Goal: Communication & Community: Answer question/provide support

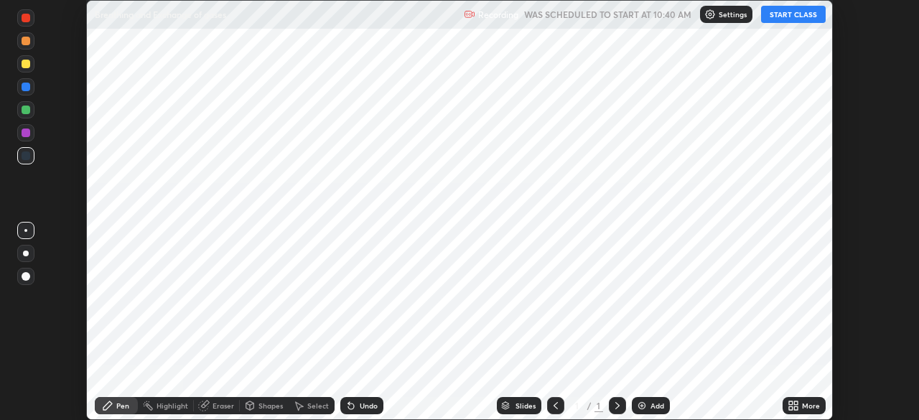
scroll to position [420, 919]
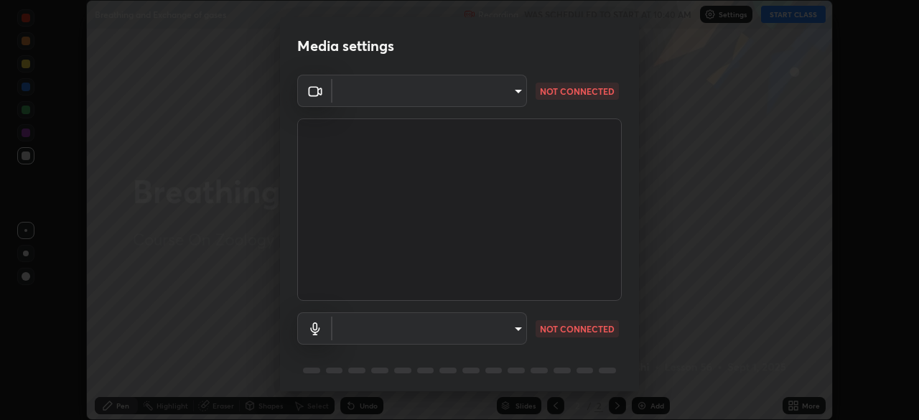
type input "bbfd6cf7026d504dd468edf870e60777175f15071da0e6f82e0d5b970fd68df4"
type input "communications"
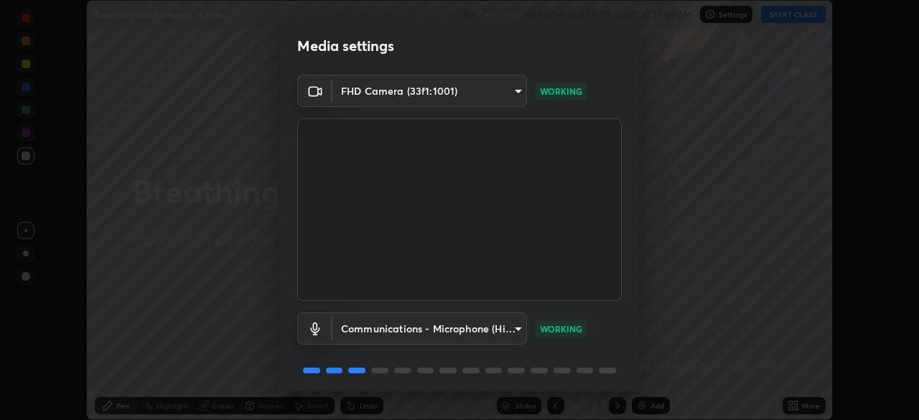
scroll to position [51, 0]
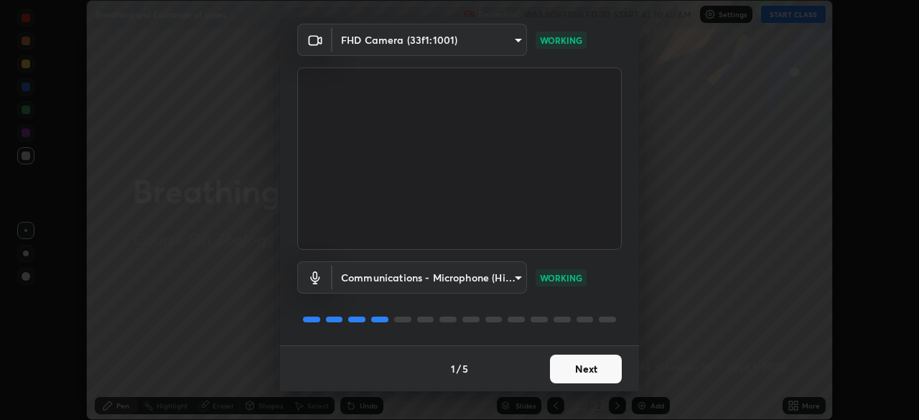
click at [568, 367] on button "Next" at bounding box center [586, 369] width 72 height 29
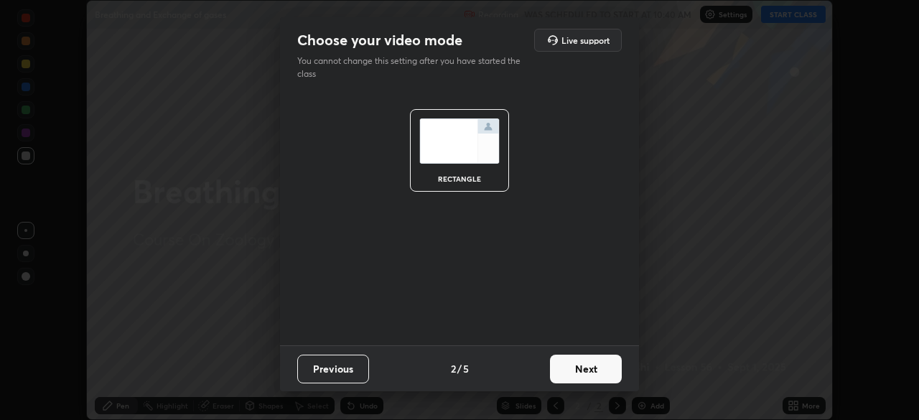
scroll to position [0, 0]
click at [573, 369] on button "Next" at bounding box center [586, 369] width 72 height 29
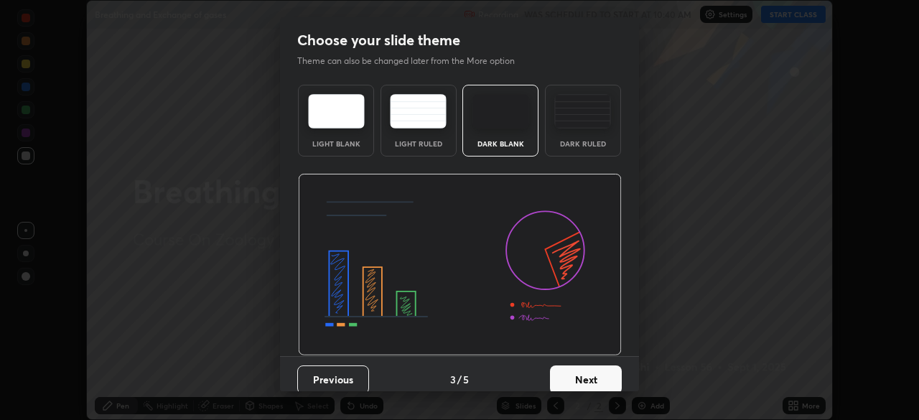
click at [576, 377] on button "Next" at bounding box center [586, 379] width 72 height 29
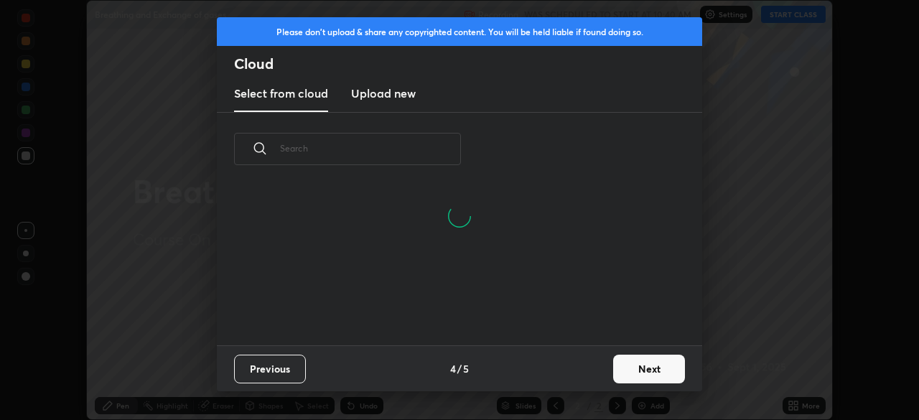
click at [626, 368] on button "Next" at bounding box center [649, 369] width 72 height 29
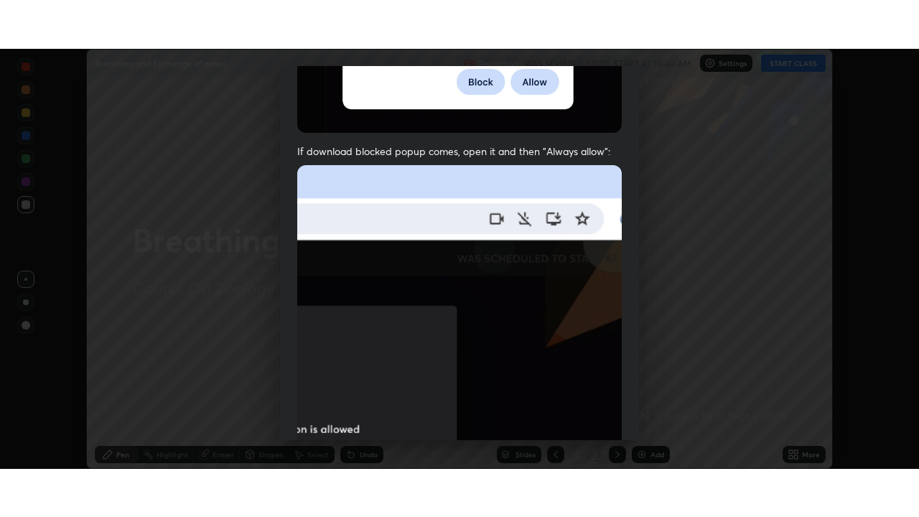
scroll to position [344, 0]
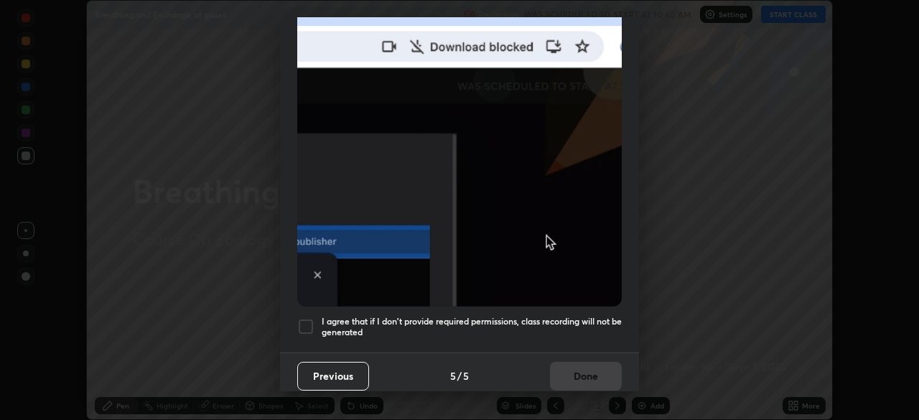
click at [306, 318] on div at bounding box center [305, 326] width 17 height 17
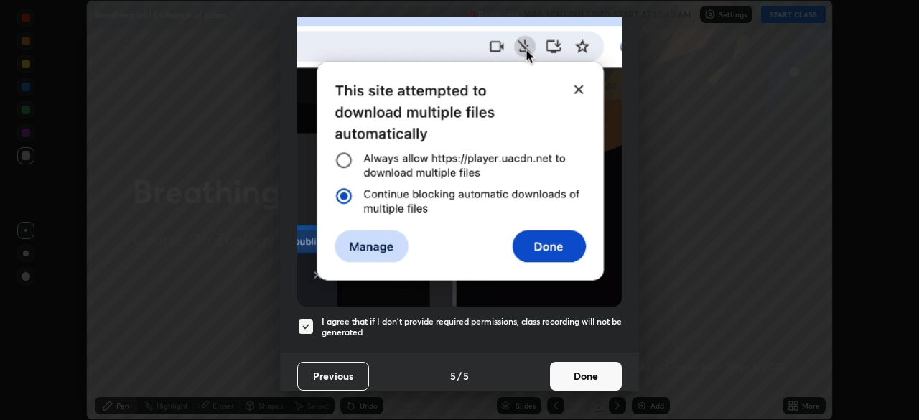
click at [566, 365] on button "Done" at bounding box center [586, 376] width 72 height 29
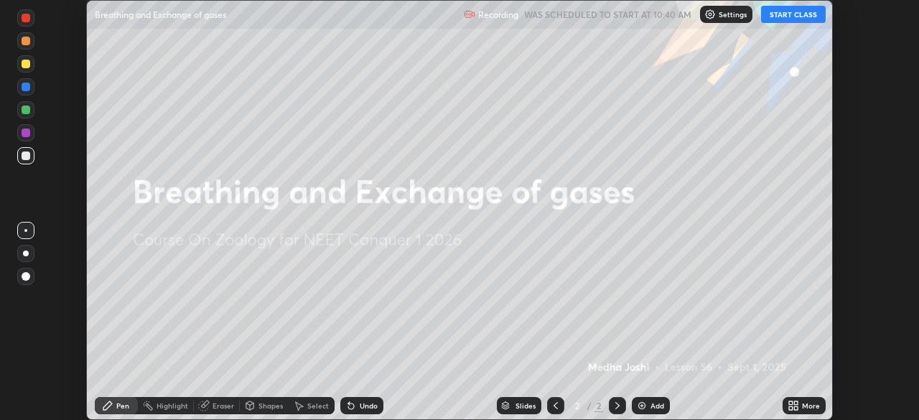
click at [775, 17] on button "START CLASS" at bounding box center [793, 14] width 65 height 17
click at [812, 405] on div "More" at bounding box center [811, 405] width 18 height 7
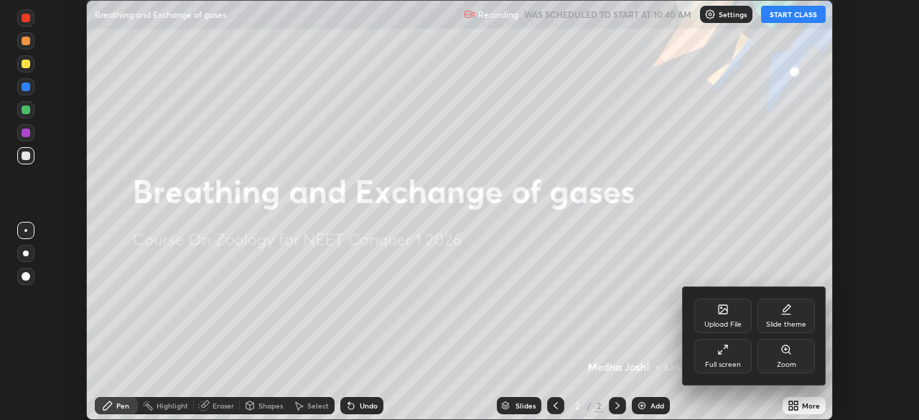
click at [730, 357] on div "Full screen" at bounding box center [722, 356] width 57 height 34
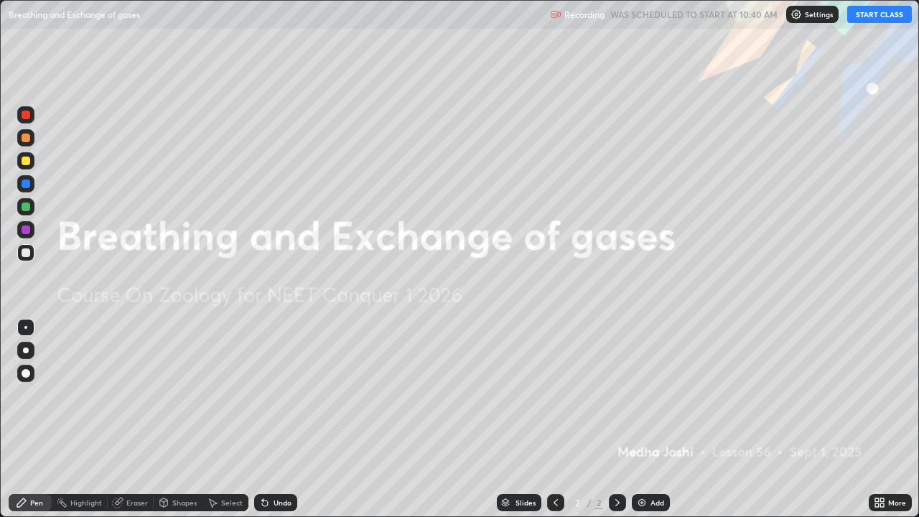
scroll to position [517, 919]
click at [647, 419] on div "Add" at bounding box center [651, 502] width 38 height 17
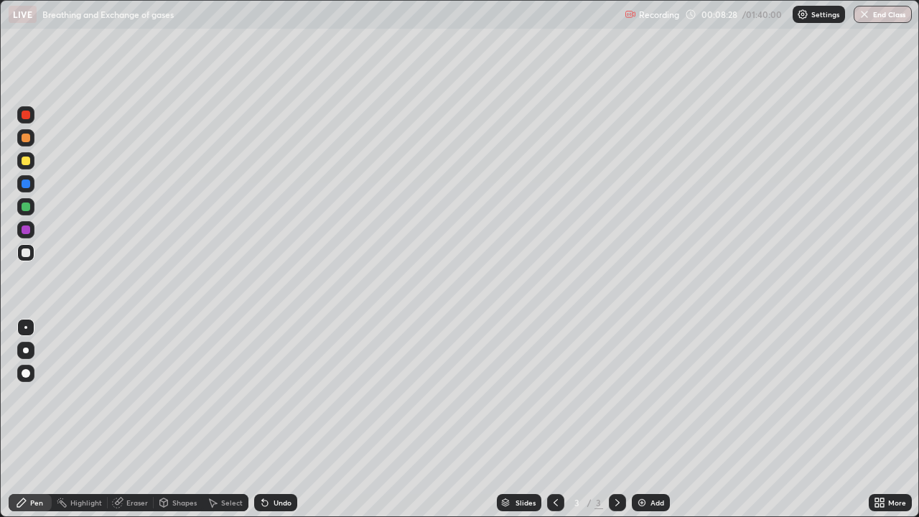
click at [22, 141] on div at bounding box center [26, 137] width 9 height 9
click at [26, 156] on div at bounding box center [25, 160] width 17 height 17
click at [25, 162] on div at bounding box center [26, 160] width 9 height 9
click at [33, 252] on div at bounding box center [25, 252] width 17 height 17
click at [278, 419] on div "Undo" at bounding box center [282, 502] width 18 height 7
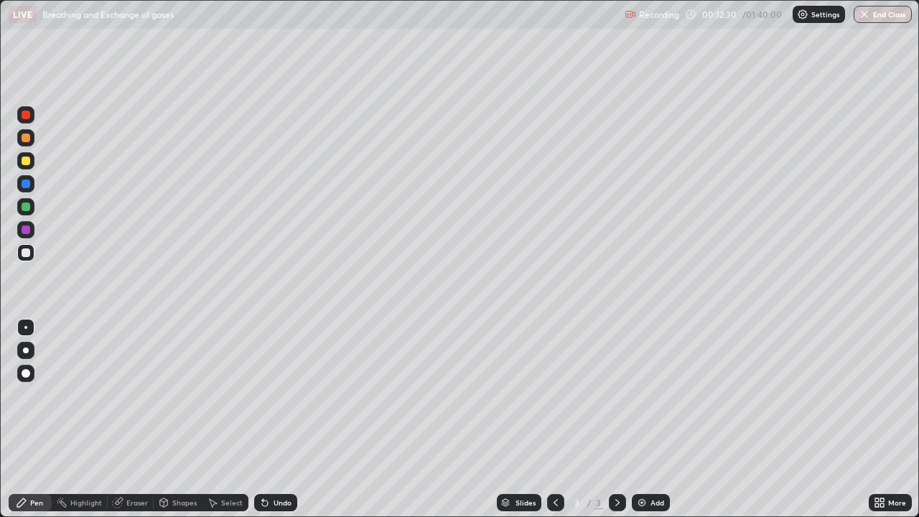
click at [128, 419] on div "Eraser" at bounding box center [131, 502] width 46 height 17
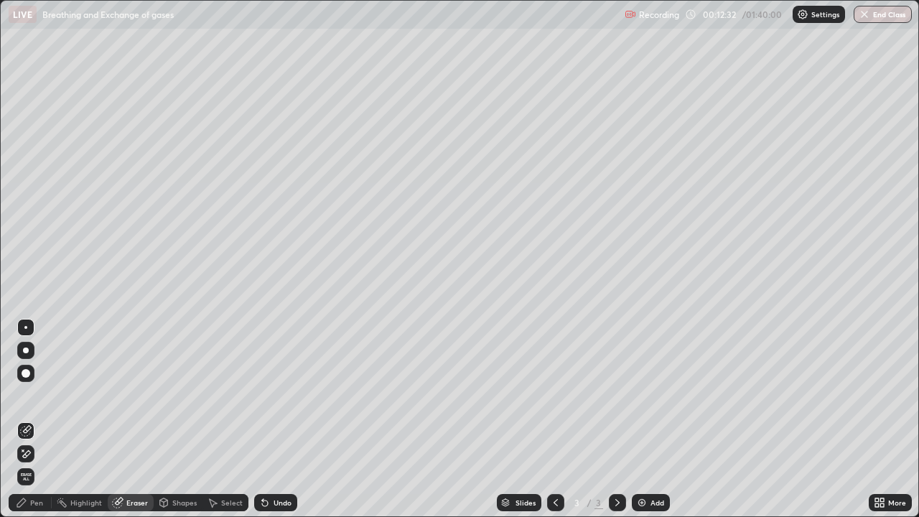
click at [37, 419] on div "Pen" at bounding box center [36, 502] width 13 height 7
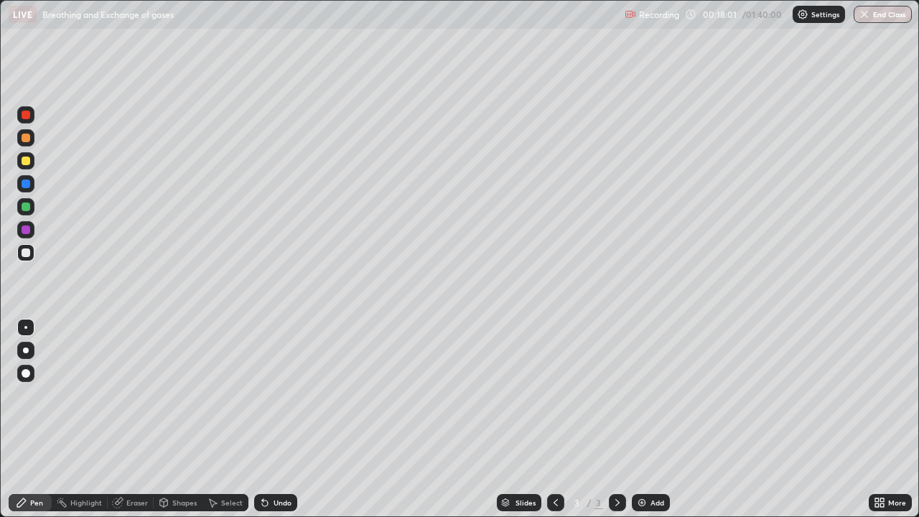
click at [652, 419] on div "Add" at bounding box center [651, 502] width 38 height 17
click at [32, 205] on div at bounding box center [25, 206] width 17 height 17
click at [27, 248] on div at bounding box center [26, 252] width 9 height 9
click at [29, 227] on div at bounding box center [25, 229] width 17 height 17
click at [24, 207] on div at bounding box center [26, 206] width 9 height 9
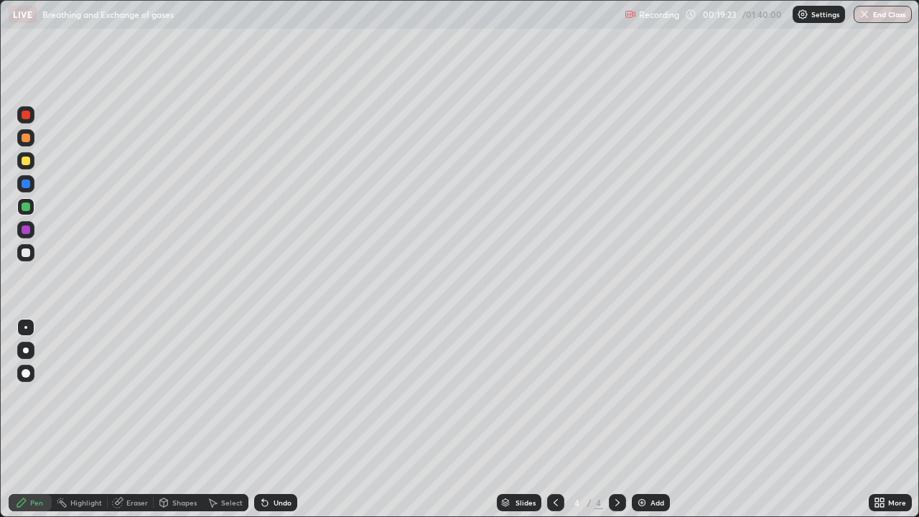
click at [28, 250] on div at bounding box center [26, 252] width 9 height 9
click at [32, 140] on div at bounding box center [25, 137] width 17 height 17
click at [27, 163] on div at bounding box center [26, 160] width 9 height 9
click at [33, 250] on div at bounding box center [25, 252] width 17 height 17
click at [27, 163] on div at bounding box center [26, 160] width 9 height 9
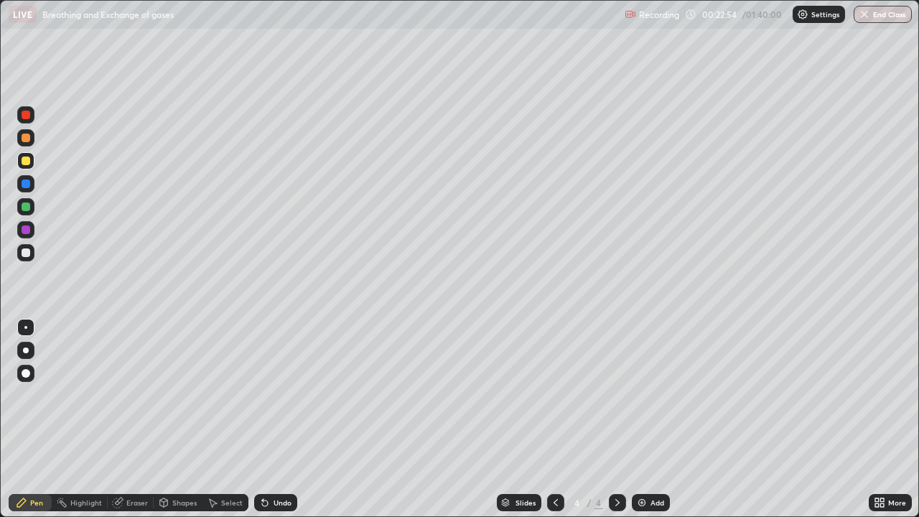
click at [554, 419] on icon at bounding box center [555, 502] width 11 height 11
click at [617, 419] on icon at bounding box center [617, 502] width 4 height 7
click at [25, 206] on div at bounding box center [26, 206] width 9 height 9
click at [24, 139] on div at bounding box center [26, 137] width 9 height 9
click at [282, 419] on div "Undo" at bounding box center [275, 502] width 43 height 17
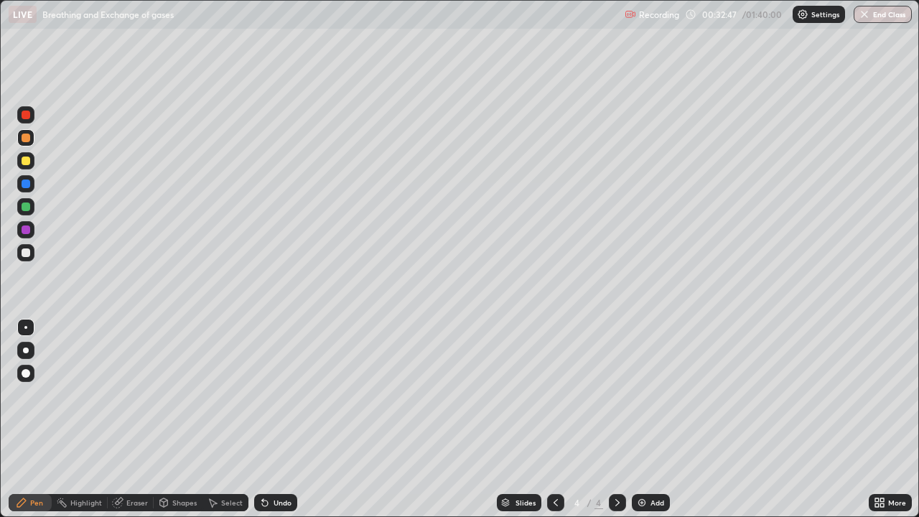
click at [648, 419] on div "Add" at bounding box center [651, 502] width 38 height 17
click at [27, 254] on div at bounding box center [26, 252] width 9 height 9
click at [24, 184] on div at bounding box center [26, 183] width 9 height 9
click at [27, 230] on div at bounding box center [26, 229] width 9 height 9
click at [26, 139] on div at bounding box center [26, 137] width 9 height 9
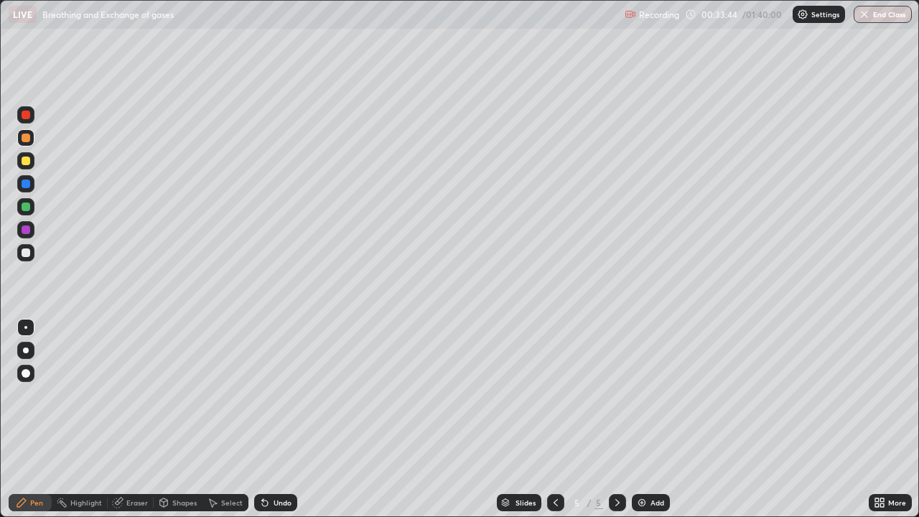
click at [282, 419] on div "Undo" at bounding box center [282, 502] width 18 height 7
click at [283, 419] on div "Undo" at bounding box center [275, 502] width 43 height 17
click at [277, 419] on div "Undo" at bounding box center [282, 502] width 18 height 7
click at [27, 249] on div at bounding box center [26, 252] width 9 height 9
click at [649, 419] on div "Add" at bounding box center [651, 502] width 38 height 17
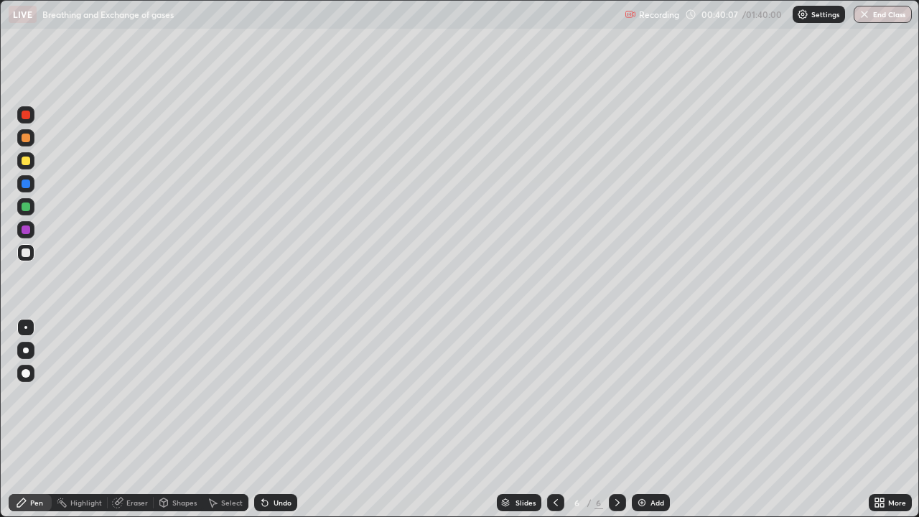
click at [24, 187] on div at bounding box center [26, 183] width 9 height 9
click at [22, 254] on div at bounding box center [26, 252] width 9 height 9
click at [554, 419] on icon at bounding box center [555, 502] width 11 height 11
click at [553, 419] on icon at bounding box center [555, 502] width 4 height 7
click at [554, 419] on icon at bounding box center [555, 502] width 11 height 11
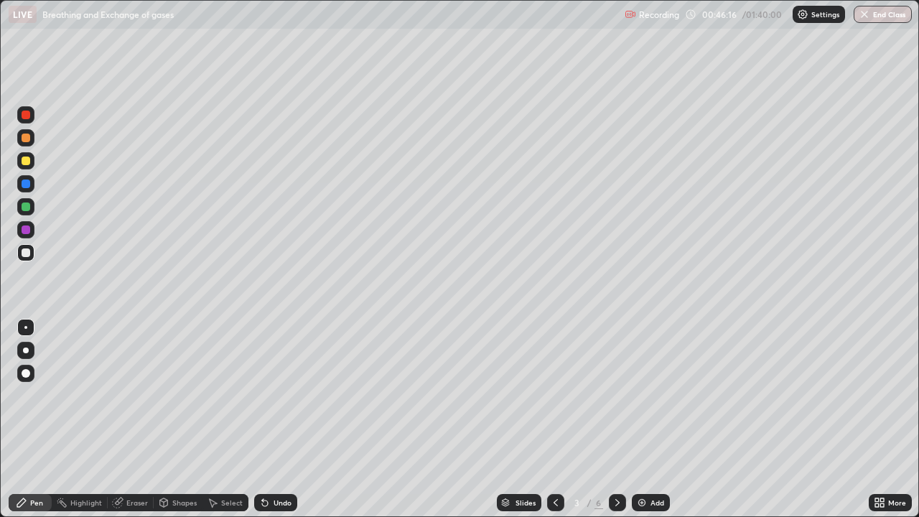
click at [132, 419] on div "Eraser" at bounding box center [137, 502] width 22 height 7
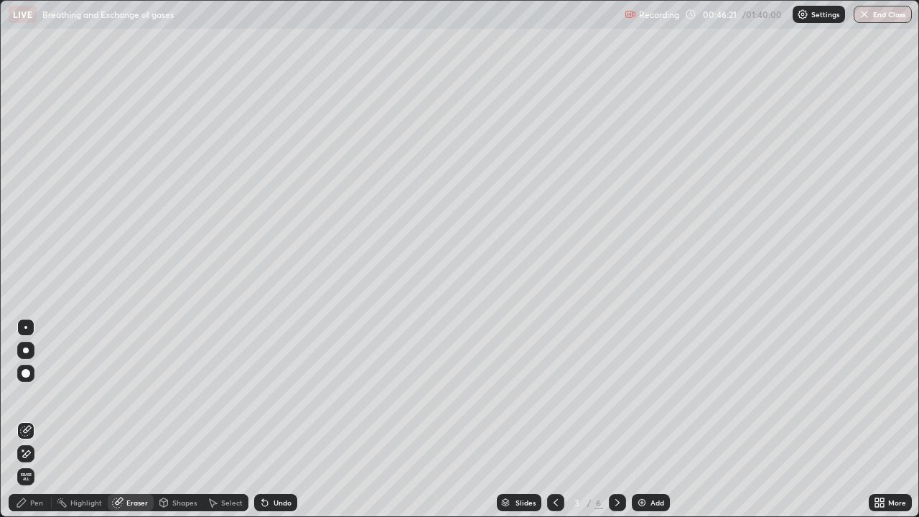
click at [26, 419] on icon at bounding box center [21, 502] width 11 height 11
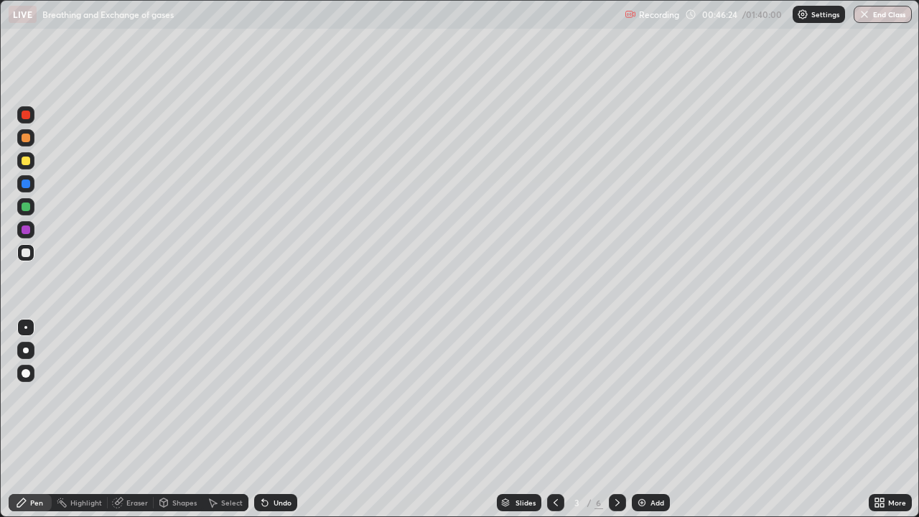
click at [268, 419] on div "Undo" at bounding box center [275, 502] width 43 height 17
click at [126, 419] on div "Eraser" at bounding box center [137, 502] width 22 height 7
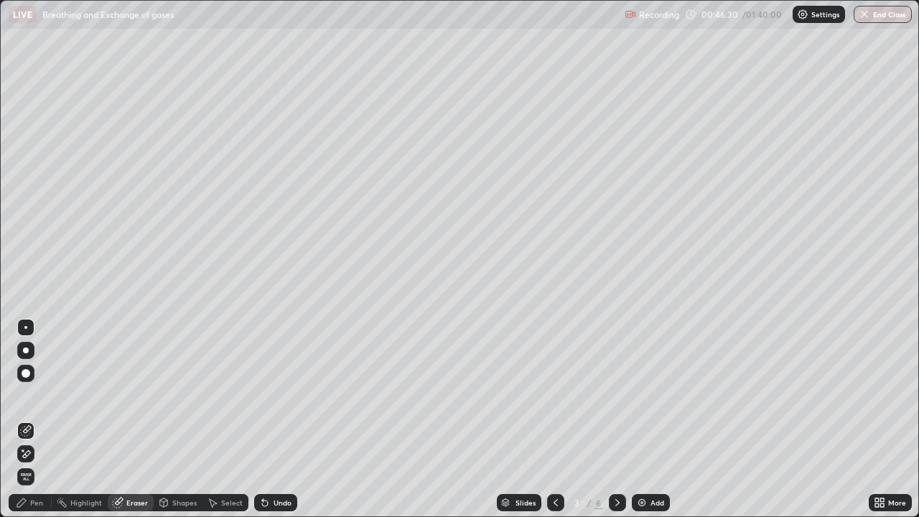
click at [25, 419] on icon at bounding box center [21, 502] width 11 height 11
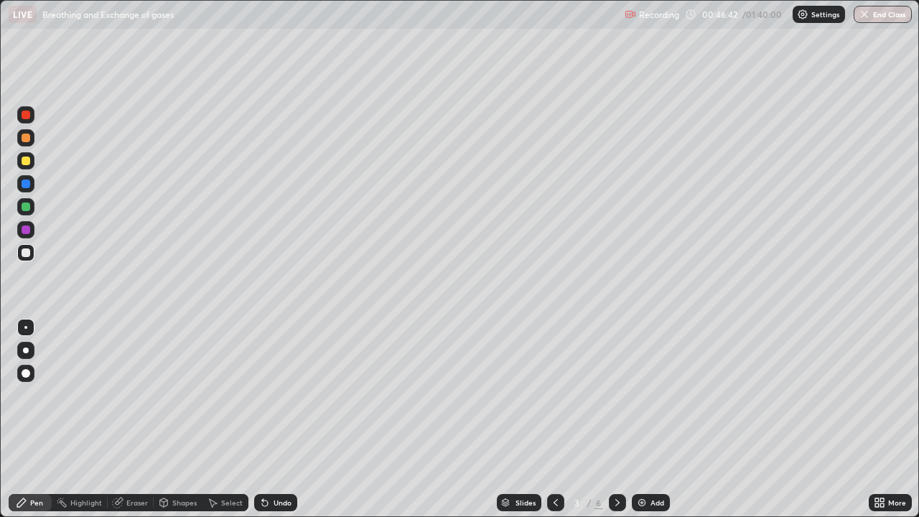
click at [134, 419] on div "Eraser" at bounding box center [137, 502] width 22 height 7
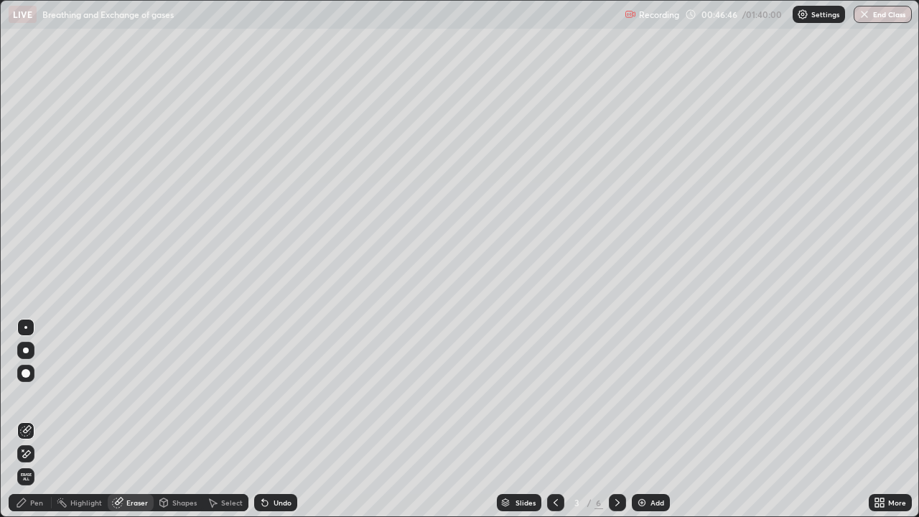
click at [35, 419] on div "Pen" at bounding box center [30, 502] width 43 height 17
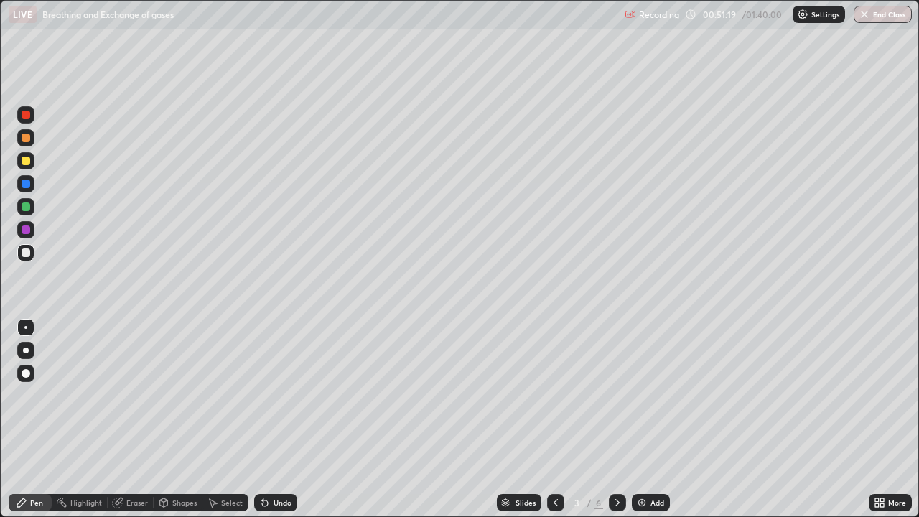
click at [614, 419] on icon at bounding box center [616, 502] width 11 height 11
click at [134, 419] on div "Eraser" at bounding box center [137, 502] width 22 height 7
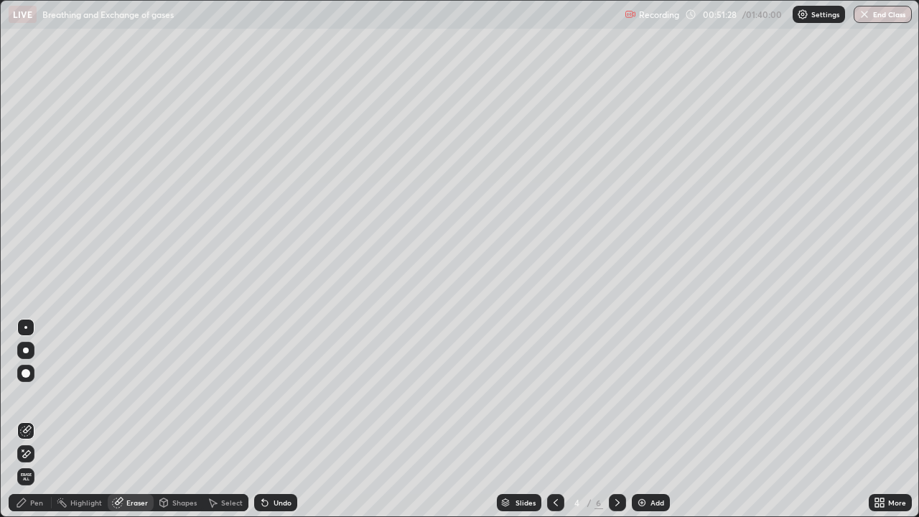
click at [45, 419] on div "Pen" at bounding box center [30, 502] width 43 height 17
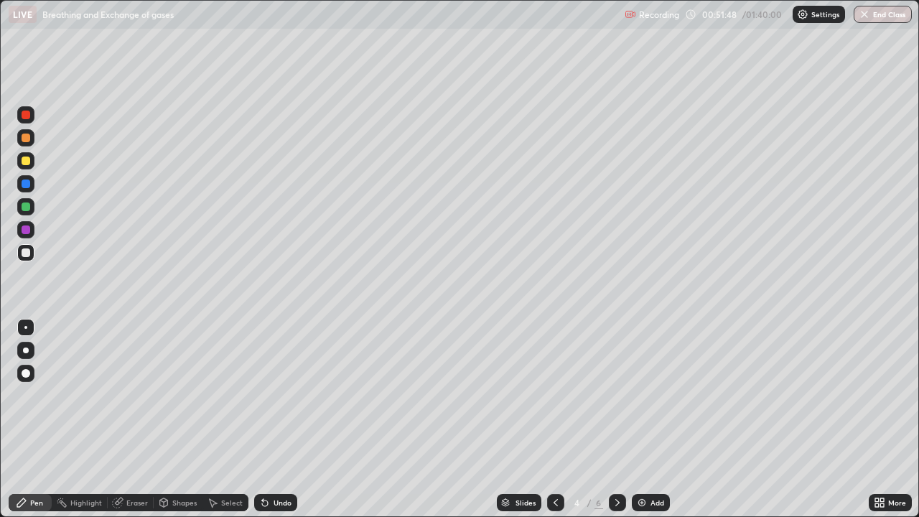
click at [136, 419] on div "Eraser" at bounding box center [137, 502] width 22 height 7
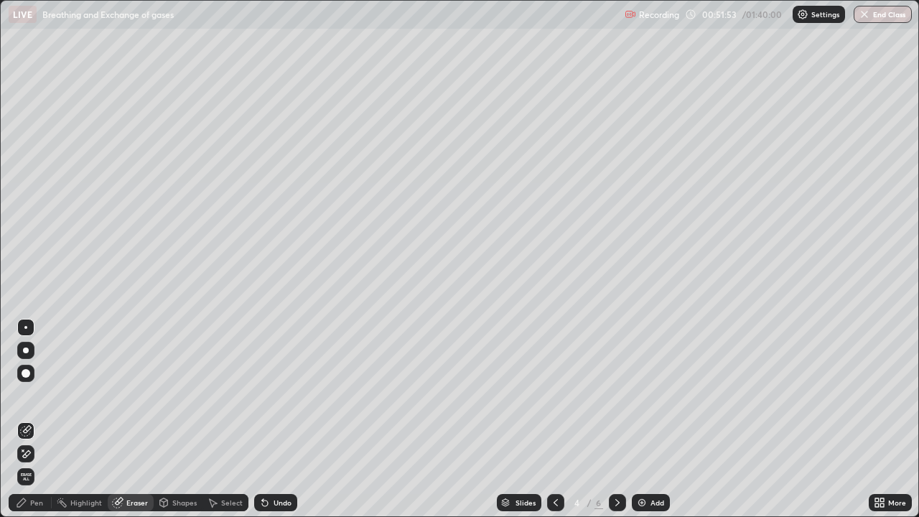
click at [32, 419] on div "Pen" at bounding box center [36, 502] width 13 height 7
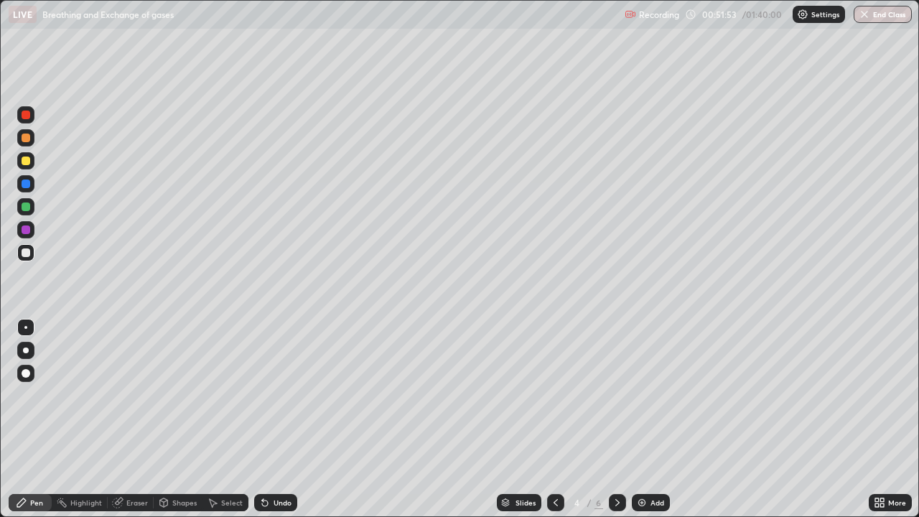
click at [27, 161] on div at bounding box center [26, 160] width 9 height 9
click at [614, 419] on icon at bounding box center [616, 502] width 11 height 11
click at [646, 419] on img at bounding box center [641, 502] width 11 height 11
click at [27, 141] on div at bounding box center [26, 137] width 9 height 9
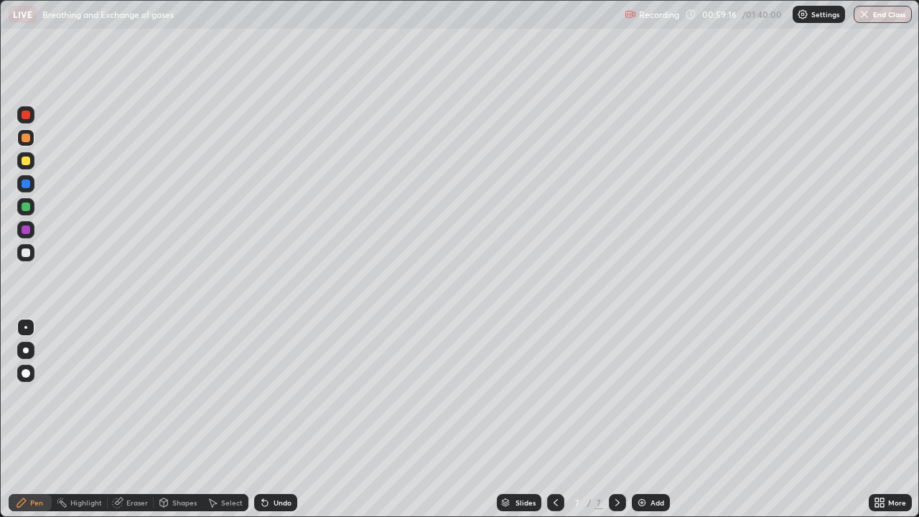
click at [22, 168] on div at bounding box center [25, 160] width 17 height 17
click at [276, 419] on div "Undo" at bounding box center [275, 502] width 43 height 17
click at [132, 419] on div "Eraser" at bounding box center [137, 502] width 22 height 7
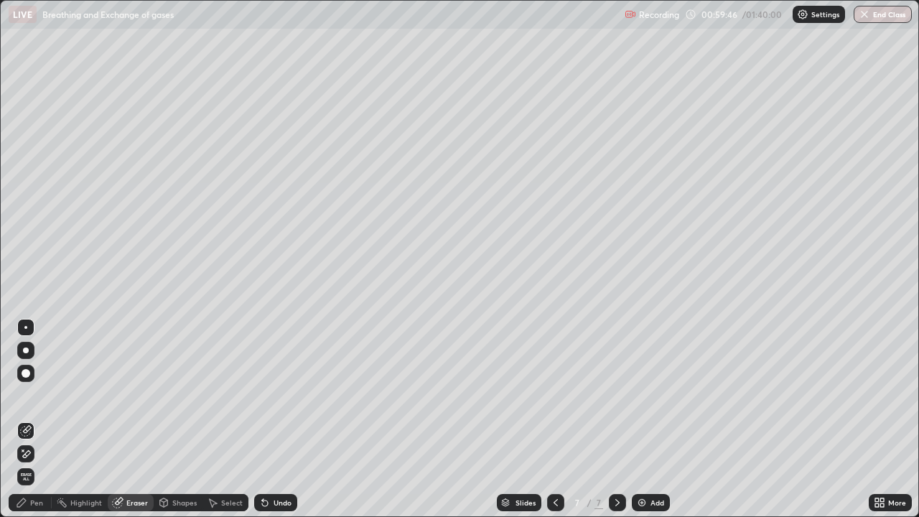
click at [37, 419] on div "Pen" at bounding box center [30, 502] width 43 height 17
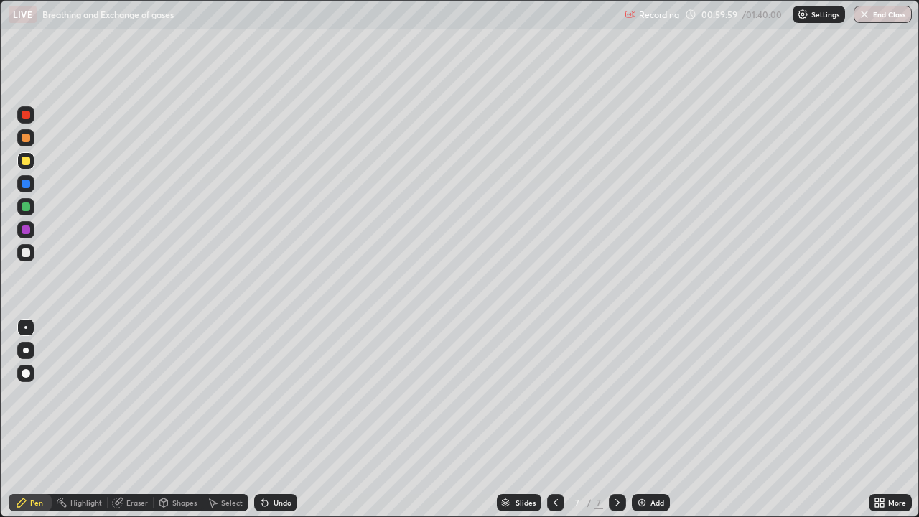
click at [29, 256] on div at bounding box center [25, 252] width 17 height 17
click at [281, 419] on div "Undo" at bounding box center [275, 502] width 43 height 17
click at [650, 419] on div "Add" at bounding box center [657, 502] width 14 height 7
click at [24, 144] on div at bounding box center [25, 137] width 17 height 17
click at [29, 253] on div at bounding box center [26, 252] width 9 height 9
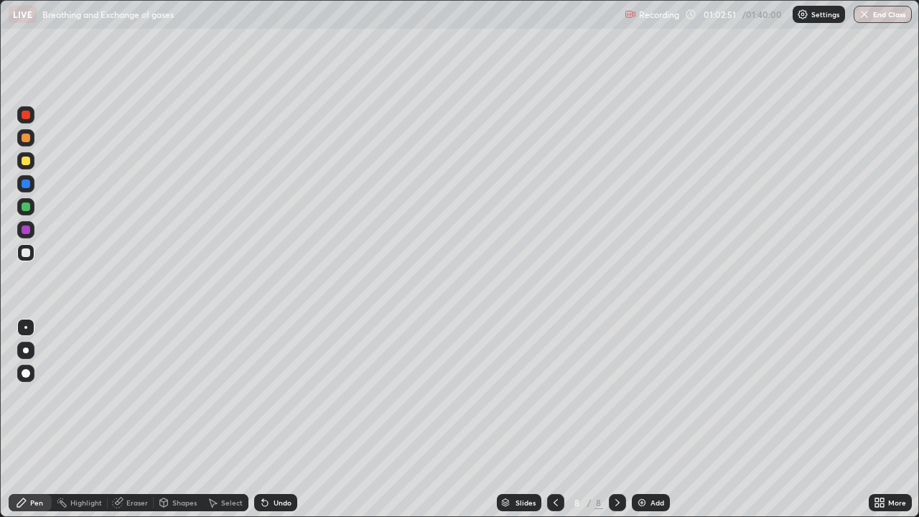
click at [28, 202] on div at bounding box center [26, 206] width 9 height 9
click at [25, 250] on div at bounding box center [26, 252] width 9 height 9
click at [26, 228] on div at bounding box center [26, 229] width 9 height 9
click at [32, 210] on div at bounding box center [25, 206] width 17 height 17
click at [26, 183] on div at bounding box center [26, 183] width 9 height 9
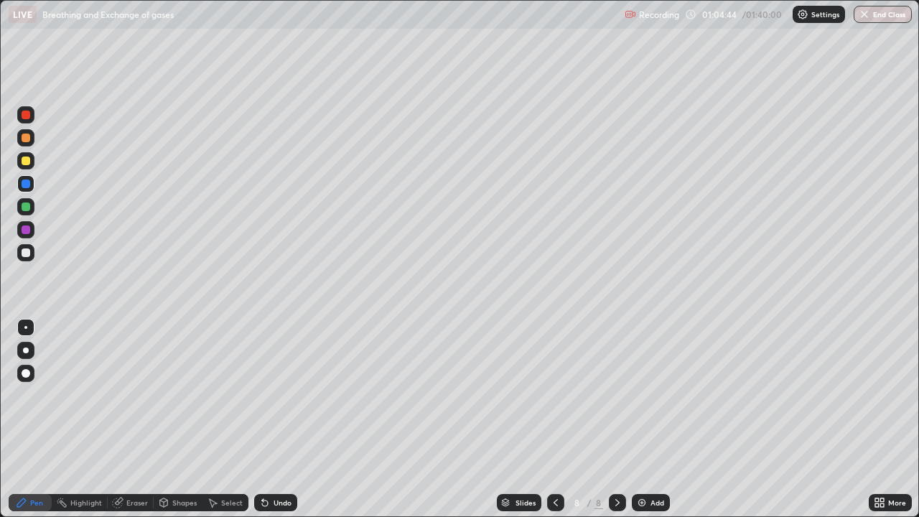
click at [26, 253] on div at bounding box center [26, 252] width 9 height 9
click at [27, 230] on div at bounding box center [26, 229] width 9 height 9
click at [26, 162] on div at bounding box center [26, 160] width 9 height 9
click at [23, 251] on div at bounding box center [26, 252] width 9 height 9
click at [29, 161] on div at bounding box center [26, 160] width 9 height 9
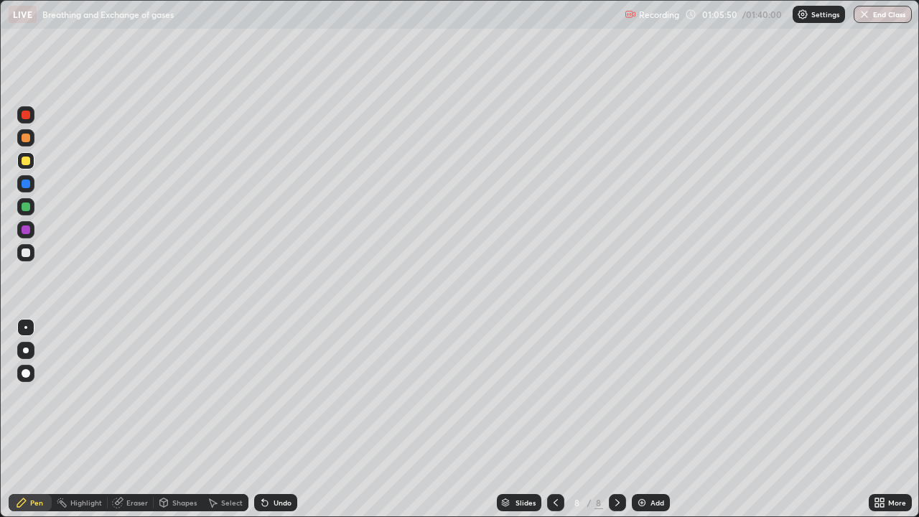
click at [27, 253] on div at bounding box center [26, 252] width 9 height 9
click at [28, 183] on div at bounding box center [26, 183] width 9 height 9
click at [29, 115] on div at bounding box center [26, 115] width 9 height 9
click at [22, 255] on div at bounding box center [26, 252] width 9 height 9
click at [27, 184] on div at bounding box center [26, 183] width 9 height 9
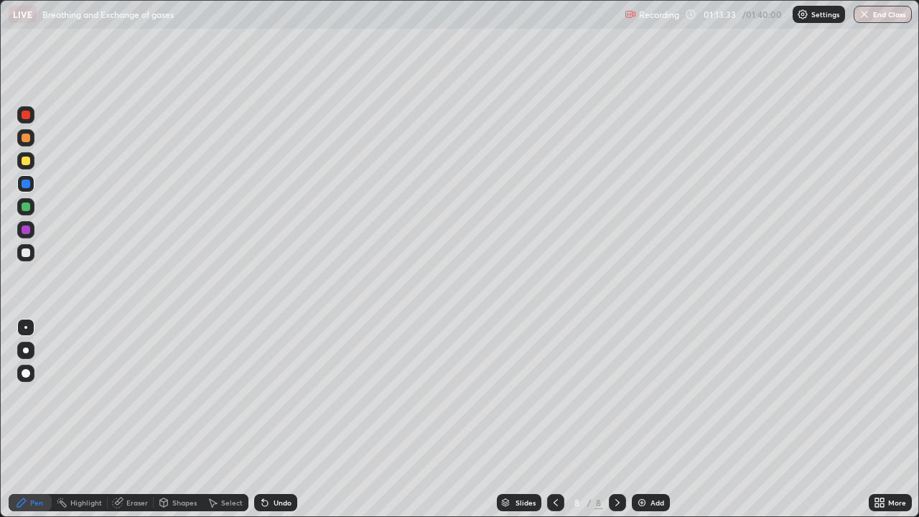
click at [29, 184] on div at bounding box center [26, 183] width 9 height 9
click at [26, 251] on div at bounding box center [26, 252] width 9 height 9
click at [28, 141] on div at bounding box center [26, 137] width 9 height 9
click at [650, 419] on div "Add" at bounding box center [657, 502] width 14 height 7
click at [32, 255] on div at bounding box center [25, 252] width 17 height 17
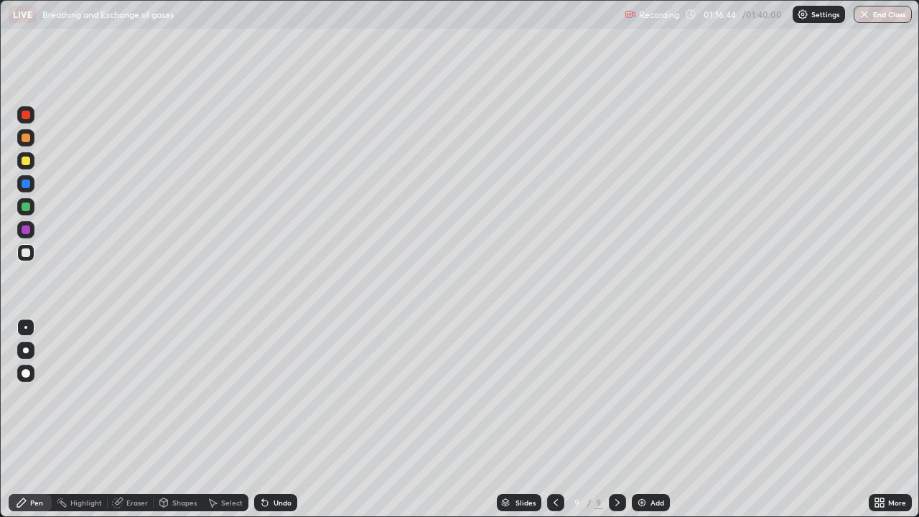
click at [552, 419] on icon at bounding box center [555, 502] width 11 height 11
click at [615, 419] on icon at bounding box center [616, 502] width 11 height 11
click at [27, 184] on div at bounding box center [26, 183] width 9 height 9
click at [276, 419] on div "Undo" at bounding box center [282, 502] width 18 height 7
click at [282, 419] on div "Undo" at bounding box center [282, 502] width 18 height 7
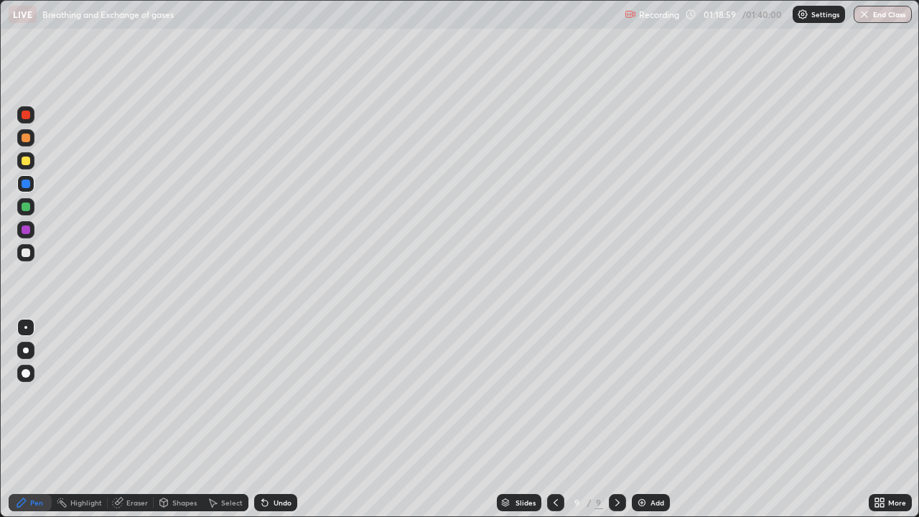
click at [274, 419] on div "Undo" at bounding box center [282, 502] width 18 height 7
click at [281, 419] on div "Undo" at bounding box center [282, 502] width 18 height 7
click at [286, 419] on div "Undo" at bounding box center [282, 502] width 18 height 7
click at [278, 419] on div "Undo" at bounding box center [282, 502] width 18 height 7
click at [276, 419] on div "Undo" at bounding box center [282, 502] width 18 height 7
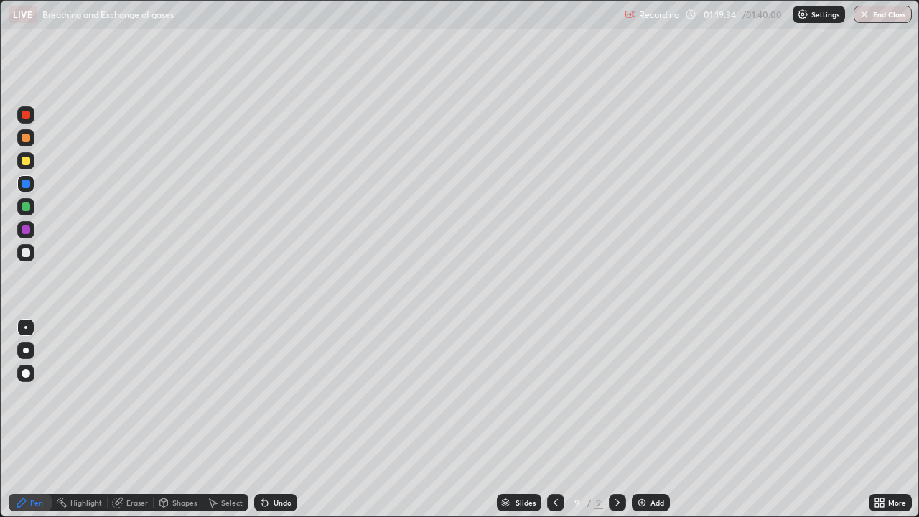
click at [276, 419] on div "Undo" at bounding box center [282, 502] width 18 height 7
click at [273, 419] on div "Undo" at bounding box center [275, 502] width 43 height 17
click at [276, 419] on div "Undo" at bounding box center [275, 502] width 43 height 17
click at [278, 419] on div "Undo" at bounding box center [275, 502] width 43 height 17
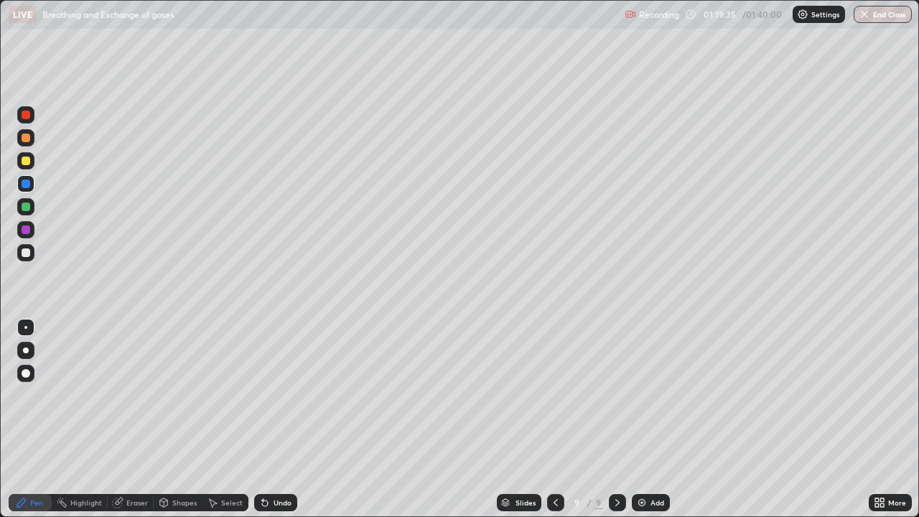
click at [276, 419] on div "Undo" at bounding box center [275, 502] width 43 height 17
click at [24, 161] on div at bounding box center [26, 160] width 9 height 9
click at [27, 253] on div at bounding box center [26, 252] width 9 height 9
click at [28, 117] on div at bounding box center [26, 115] width 9 height 9
click at [283, 419] on div "Undo" at bounding box center [282, 502] width 18 height 7
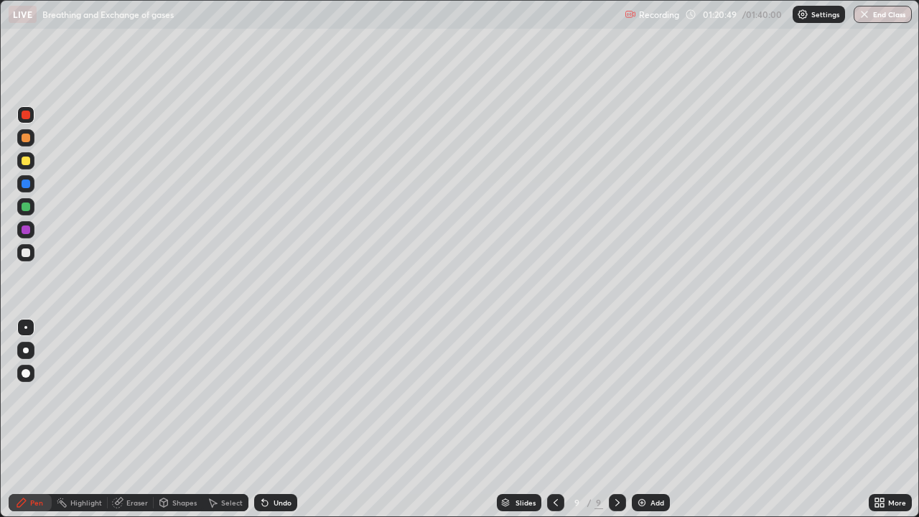
click at [23, 255] on div at bounding box center [26, 252] width 9 height 9
click at [27, 161] on div at bounding box center [26, 160] width 9 height 9
click at [27, 253] on div at bounding box center [26, 252] width 9 height 9
click at [27, 164] on div at bounding box center [26, 160] width 9 height 9
click at [26, 251] on div at bounding box center [26, 252] width 9 height 9
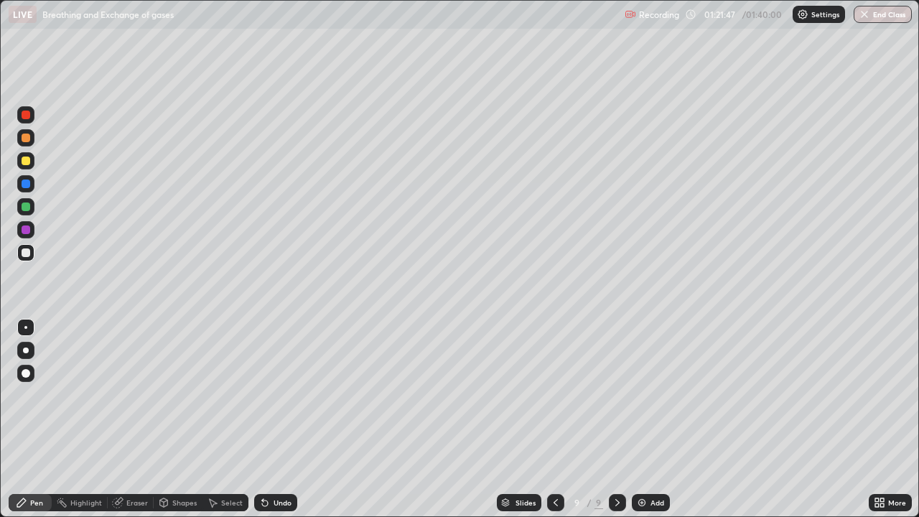
click at [24, 227] on div at bounding box center [26, 229] width 9 height 9
click at [27, 184] on div at bounding box center [26, 183] width 9 height 9
click at [22, 135] on div at bounding box center [26, 137] width 9 height 9
click at [281, 419] on div "Undo" at bounding box center [282, 502] width 18 height 7
click at [280, 419] on div "Undo" at bounding box center [282, 502] width 18 height 7
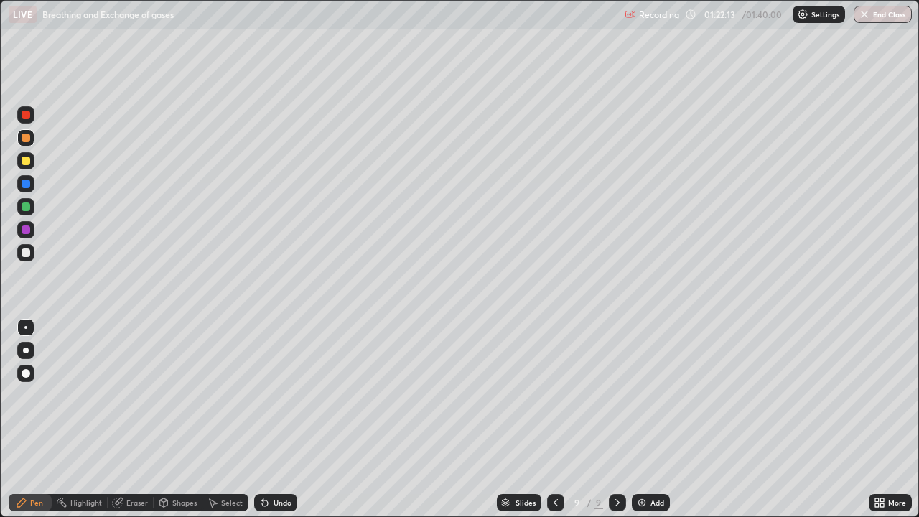
click at [280, 419] on div "Undo" at bounding box center [282, 502] width 18 height 7
click at [279, 419] on div "Undo" at bounding box center [275, 502] width 43 height 17
click at [278, 419] on div "Undo" at bounding box center [275, 502] width 43 height 17
click at [551, 419] on icon at bounding box center [555, 502] width 11 height 11
click at [553, 419] on icon at bounding box center [555, 502] width 11 height 11
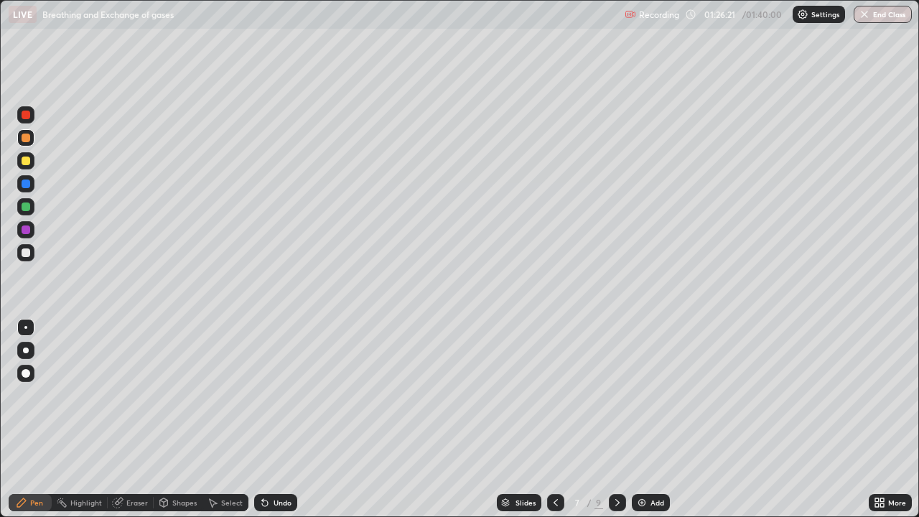
click at [611, 419] on icon at bounding box center [616, 502] width 11 height 11
click at [614, 419] on icon at bounding box center [616, 502] width 11 height 11
click at [553, 419] on icon at bounding box center [555, 502] width 4 height 7
click at [554, 419] on icon at bounding box center [555, 502] width 4 height 7
click at [868, 19] on img "button" at bounding box center [864, 14] width 11 height 11
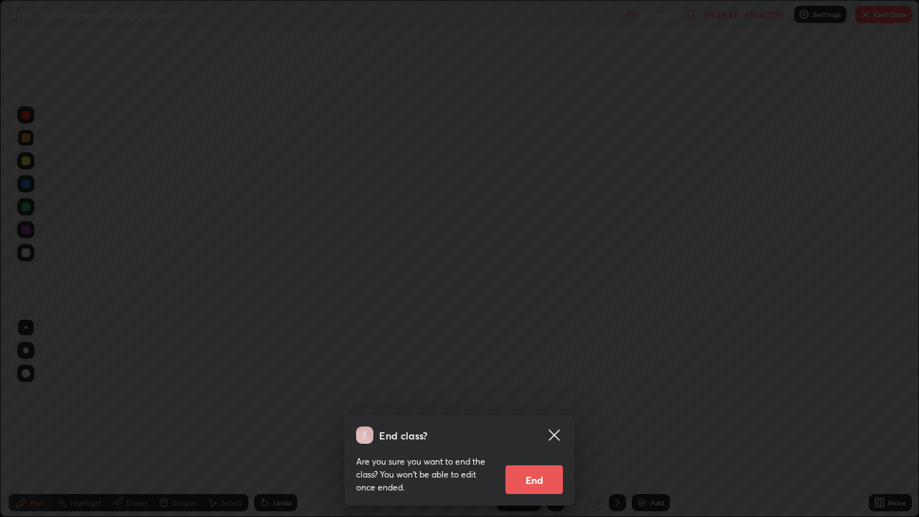
click at [543, 419] on button "End" at bounding box center [533, 479] width 57 height 29
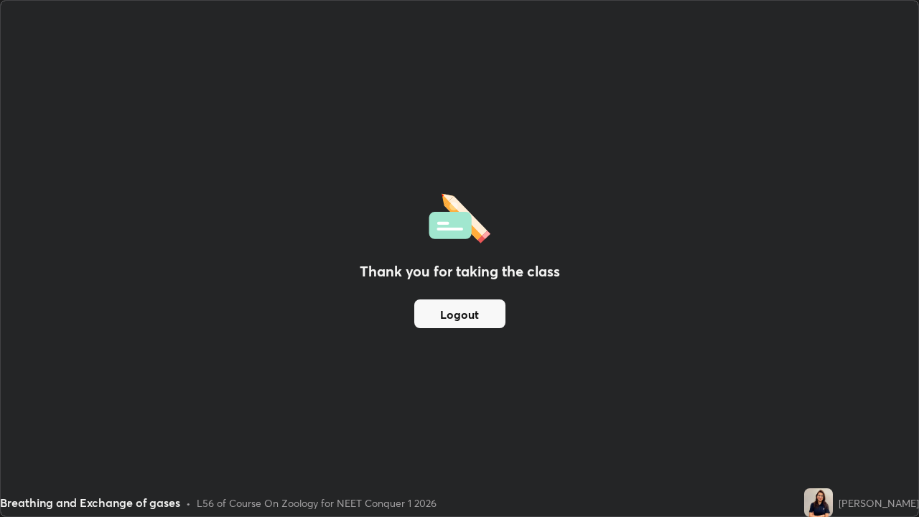
click at [479, 314] on button "Logout" at bounding box center [459, 313] width 91 height 29
